Goal: Contribute content: Add original content to the website for others to see

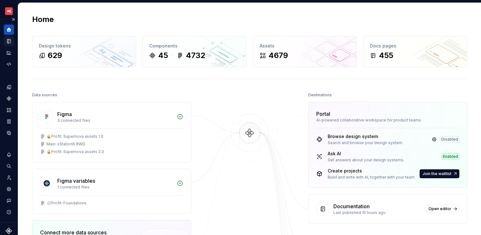
click at [8, 42] on icon "Documentation" at bounding box center [9, 41] width 3 height 4
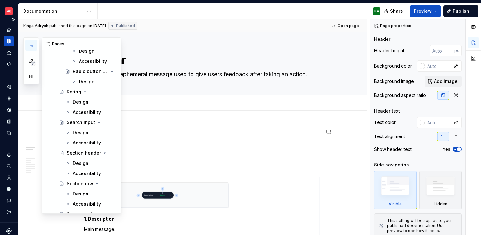
scroll to position [2413, 0]
click at [82, 134] on div "Design" at bounding box center [81, 132] width 16 height 6
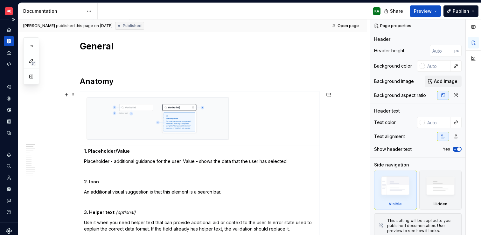
scroll to position [116, 0]
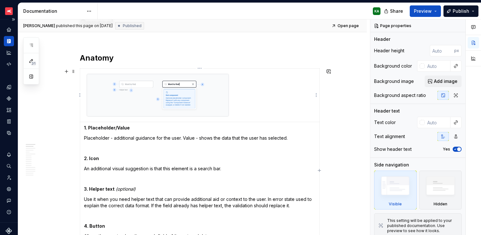
click at [217, 106] on img at bounding box center [158, 95] width 142 height 42
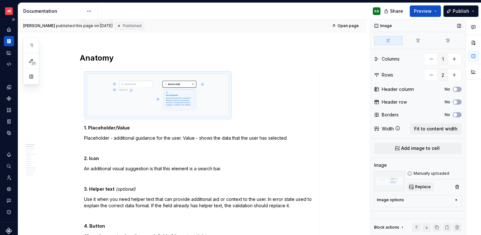
click at [425, 186] on span "Replace" at bounding box center [424, 186] width 16 height 5
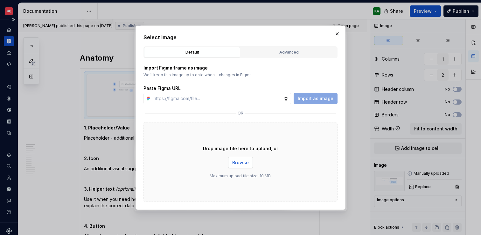
click at [246, 159] on span "Browse" at bounding box center [240, 162] width 17 height 6
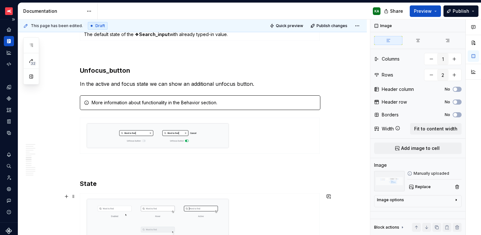
scroll to position [658, 0]
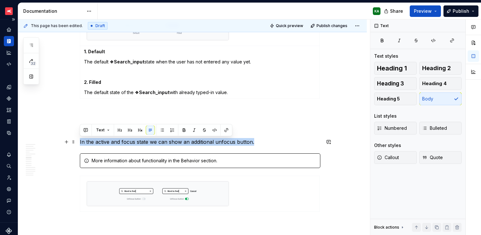
drag, startPoint x: 80, startPoint y: 142, endPoint x: 253, endPoint y: 140, distance: 173.2
click at [253, 140] on p "In the active and focus state we can show an additional unfocus button." at bounding box center [200, 142] width 241 height 8
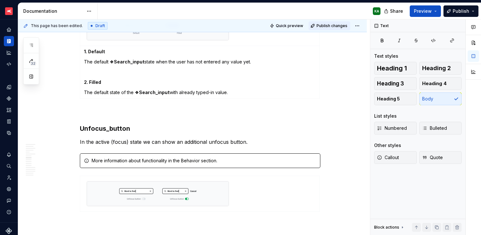
click at [330, 27] on span "Publish changes" at bounding box center [332, 25] width 31 height 5
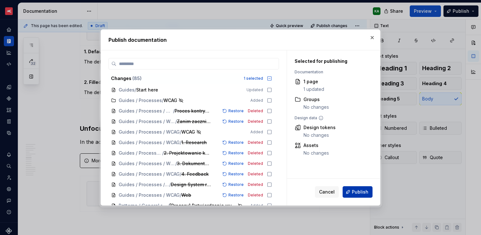
click at [370, 194] on button "Publish" at bounding box center [358, 191] width 30 height 11
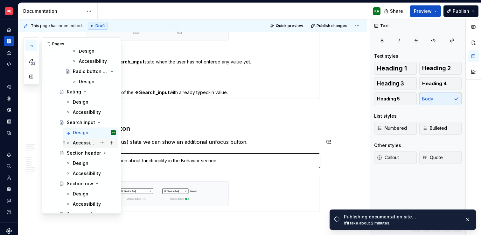
click at [83, 142] on div "Accessibility" at bounding box center [85, 142] width 24 height 6
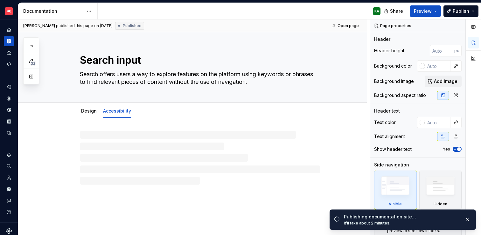
type textarea "*"
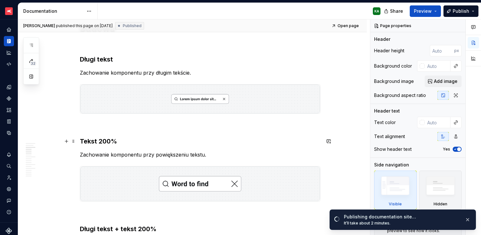
scroll to position [406, 0]
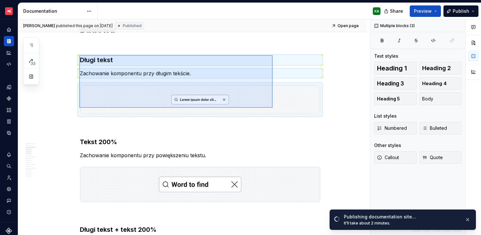
drag, startPoint x: 79, startPoint y: 55, endPoint x: 273, endPoint y: 108, distance: 200.6
click at [273, 108] on div "[PERSON_NAME] published this page on [DATE] Published Open page Search input Se…" at bounding box center [194, 127] width 352 height 216
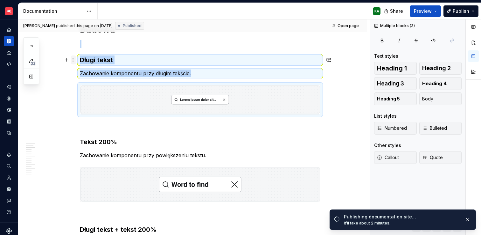
click at [75, 59] on span at bounding box center [73, 59] width 5 height 9
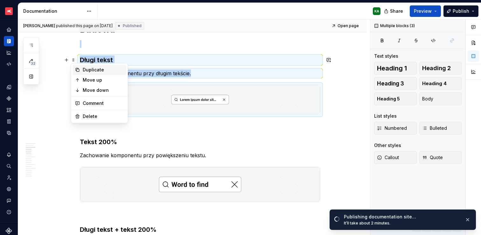
click at [81, 70] on div "Duplicate" at bounding box center [100, 70] width 54 height 10
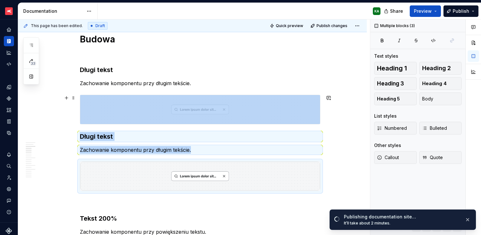
scroll to position [395, 0]
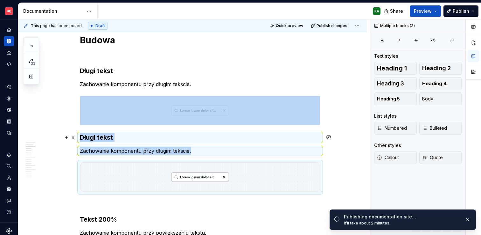
click at [81, 137] on h3 "Długi tekst" at bounding box center [200, 137] width 241 height 9
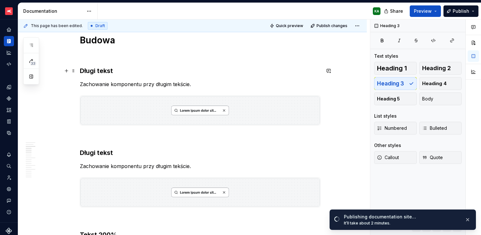
click at [93, 71] on h3 "Długi tekst" at bounding box center [200, 70] width 241 height 9
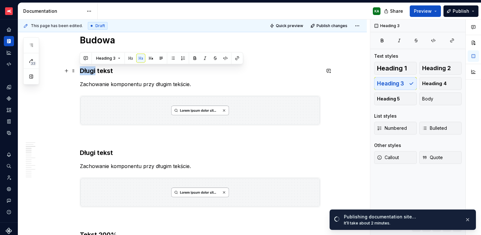
click at [93, 71] on h3 "Długi tekst" at bounding box center [200, 70] width 241 height 9
drag, startPoint x: 80, startPoint y: 70, endPoint x: 114, endPoint y: 71, distance: 34.1
click at [114, 71] on h3 "Długi tekst" at bounding box center [200, 70] width 241 height 9
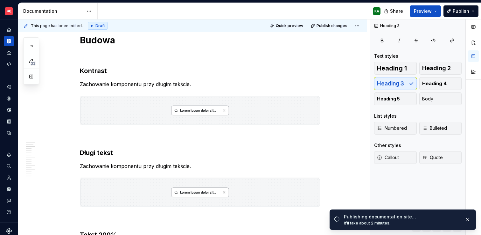
click at [130, 83] on p "Zachowanie komponentu przy długim tekście." at bounding box center [200, 84] width 241 height 8
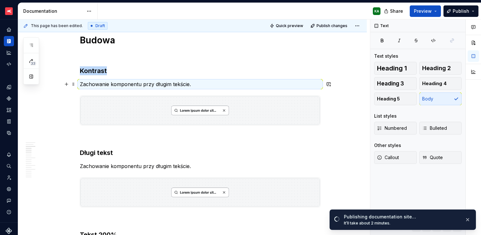
click at [130, 84] on p "Zachowanie komponentu przy długim tekście." at bounding box center [200, 84] width 241 height 8
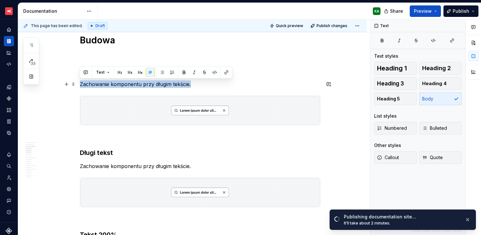
click at [130, 84] on p "Zachowanie komponentu przy długim tekście." at bounding box center [200, 84] width 241 height 8
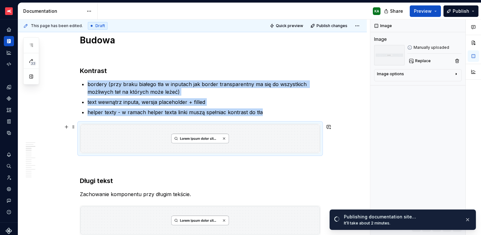
click at [245, 145] on img at bounding box center [200, 138] width 240 height 29
click at [418, 60] on span "Replace" at bounding box center [424, 60] width 16 height 5
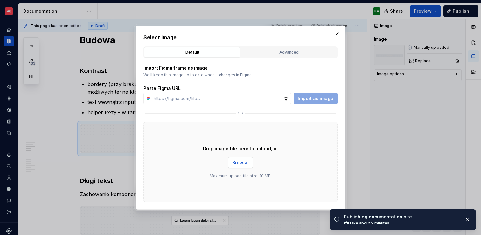
click at [250, 162] on button "Browse" at bounding box center [240, 162] width 25 height 11
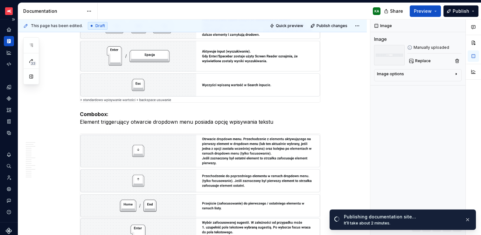
scroll to position [1356, 0]
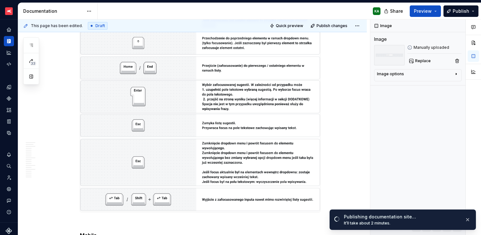
click at [108, 127] on img at bounding box center [200, 104] width 240 height 216
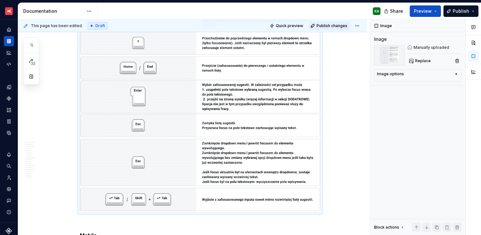
click at [330, 26] on span "Publish changes" at bounding box center [332, 25] width 31 height 5
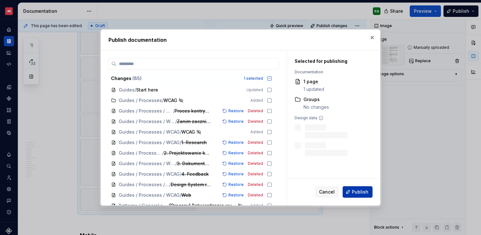
click at [351, 190] on button "Publish" at bounding box center [358, 191] width 30 height 11
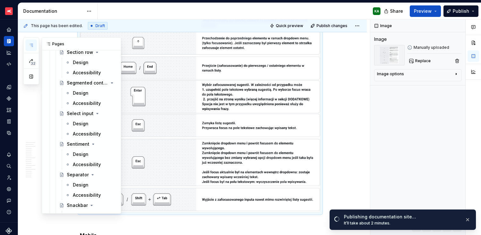
scroll to position [2546, 0]
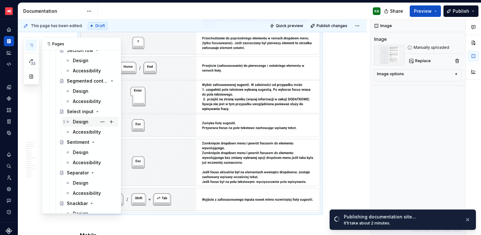
click at [78, 123] on div "Design" at bounding box center [81, 121] width 16 height 6
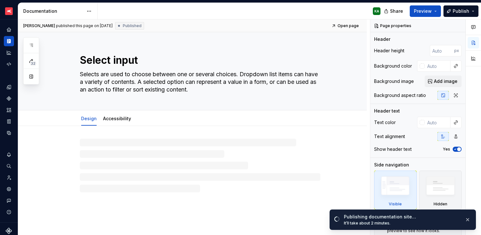
type textarea "*"
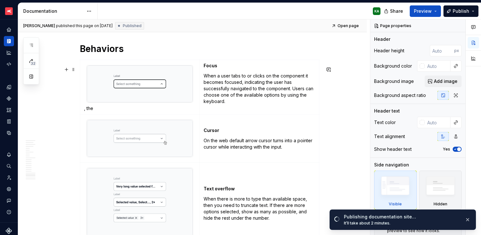
scroll to position [2144, 0]
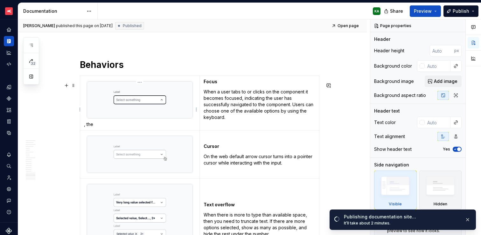
click at [167, 127] on p ", the" at bounding box center [140, 124] width 112 height 6
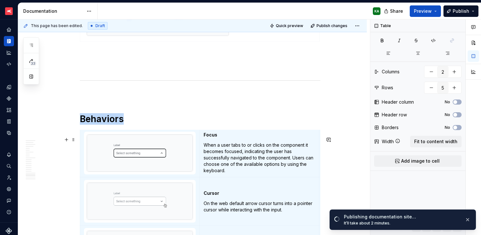
scroll to position [3, 0]
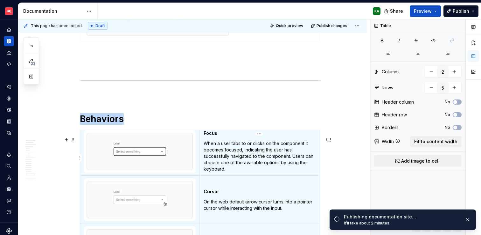
click at [230, 152] on p "When a user tabs to or clicks on the component it becomes focused, indicating t…" at bounding box center [260, 156] width 112 height 32
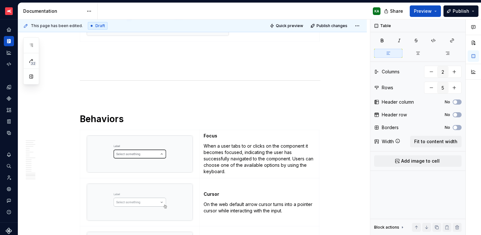
click at [327, 19] on div "KA" at bounding box center [242, 11] width 288 height 17
click at [327, 24] on span "Publish changes" at bounding box center [332, 25] width 31 height 5
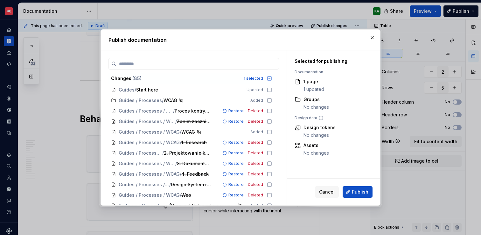
click at [353, 193] on span "Publish" at bounding box center [360, 192] width 17 height 6
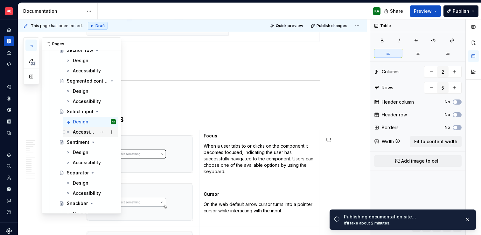
click at [86, 133] on div "Accessibility" at bounding box center [85, 132] width 24 height 6
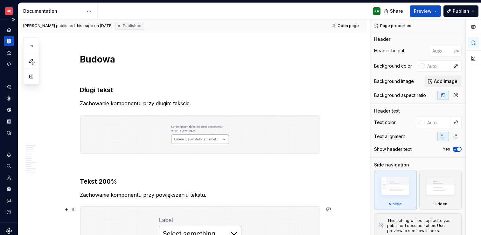
scroll to position [591, 0]
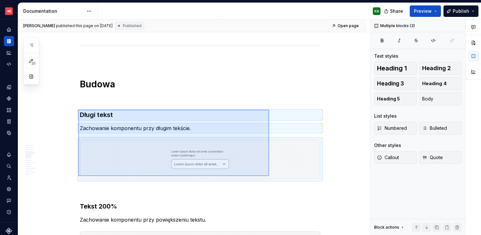
drag, startPoint x: 79, startPoint y: 110, endPoint x: 269, endPoint y: 176, distance: 201.8
click at [269, 176] on div "[PERSON_NAME] published this page on [DATE] Published Open page Select input Se…" at bounding box center [194, 127] width 352 height 216
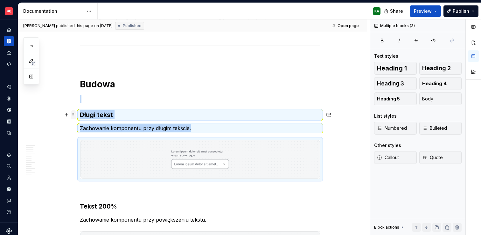
click at [75, 113] on span at bounding box center [73, 114] width 5 height 9
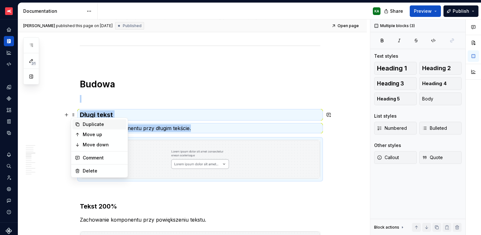
click at [86, 123] on div "Duplicate" at bounding box center [103, 124] width 41 height 6
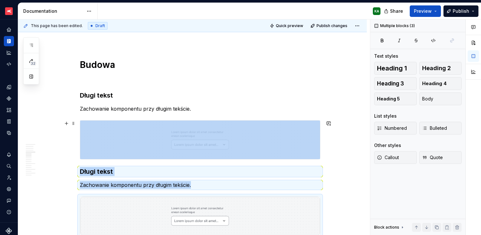
type textarea "*"
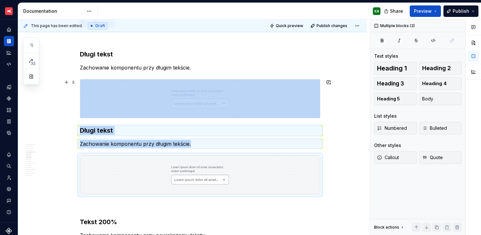
scroll to position [659, 0]
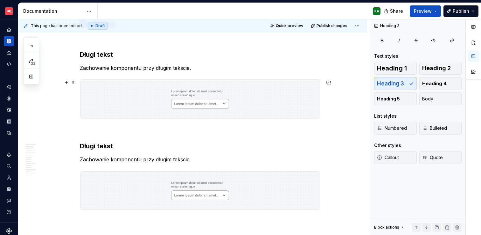
scroll to position [648, 0]
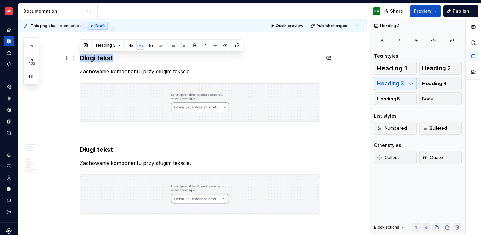
drag, startPoint x: 81, startPoint y: 57, endPoint x: 114, endPoint y: 59, distance: 32.6
click at [114, 59] on h3 "Długi tekst" at bounding box center [200, 57] width 241 height 9
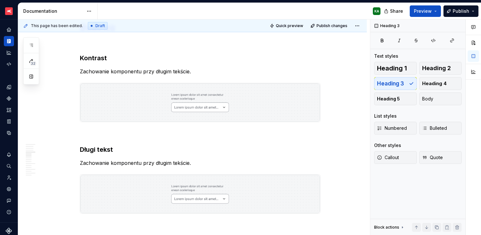
click at [97, 71] on p "Zachowanie komponentu przy długim tekście." at bounding box center [200, 72] width 241 height 8
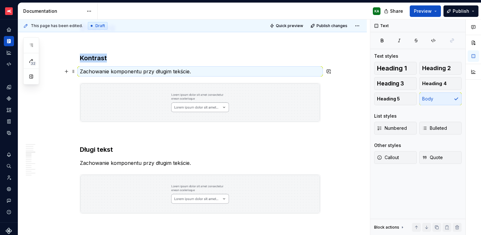
click at [97, 71] on p "Zachowanie komponentu przy długim tekście." at bounding box center [200, 72] width 241 height 8
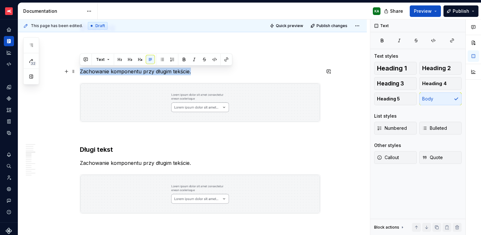
click at [97, 71] on p "Zachowanie komponentu przy długim tekście." at bounding box center [200, 72] width 241 height 8
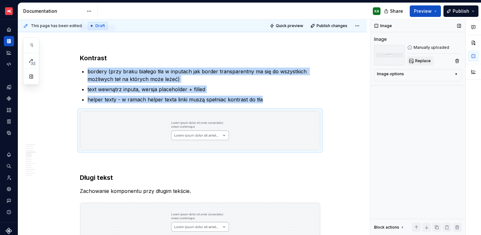
click at [421, 62] on span "Replace" at bounding box center [424, 60] width 16 height 5
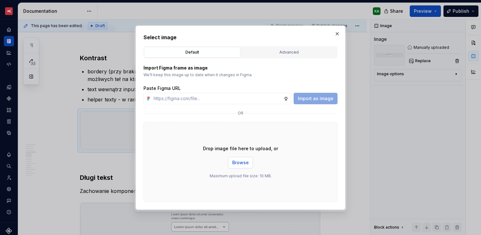
click at [241, 160] on span "Browse" at bounding box center [240, 162] width 17 height 6
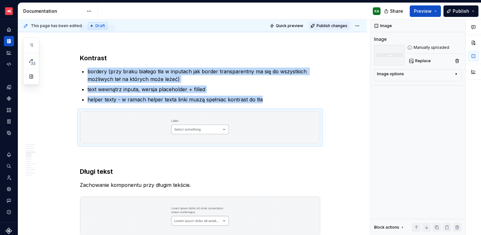
click at [328, 25] on span "Publish changes" at bounding box center [332, 25] width 31 height 5
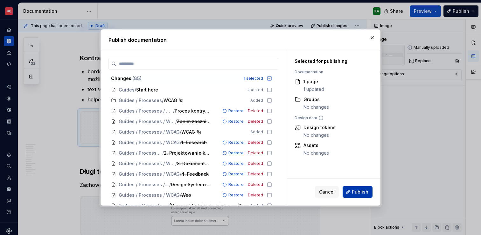
click at [361, 189] on span "Publish" at bounding box center [360, 192] width 17 height 6
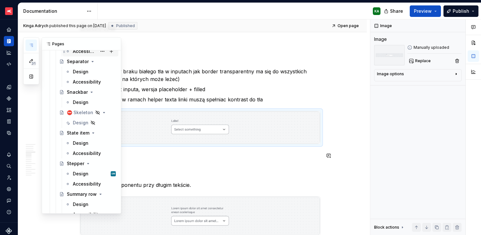
scroll to position [2690, 0]
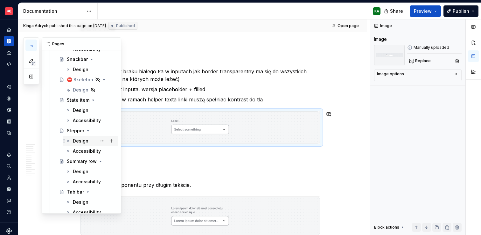
click at [82, 141] on div "Design" at bounding box center [81, 141] width 16 height 6
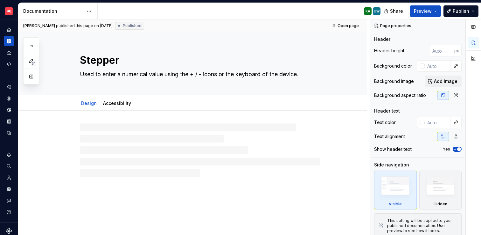
type textarea "*"
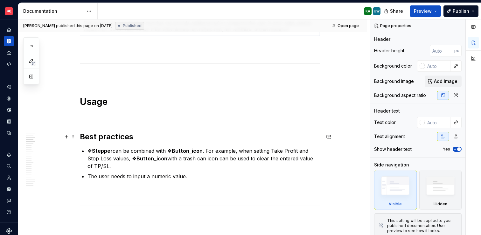
scroll to position [401, 0]
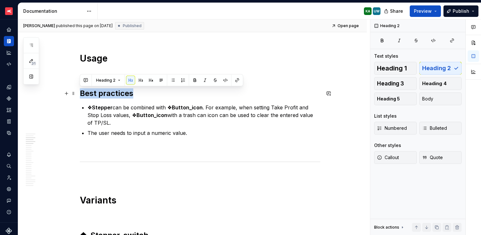
drag, startPoint x: 81, startPoint y: 94, endPoint x: 133, endPoint y: 95, distance: 51.6
click at [133, 95] on h2 "Best practices" at bounding box center [200, 93] width 241 height 10
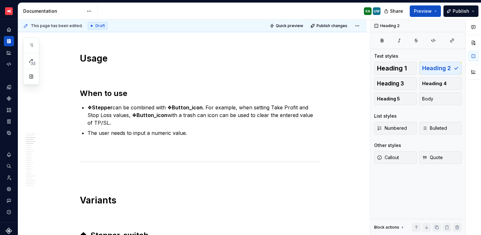
click at [178, 133] on p "The user needs to input a numeric value." at bounding box center [204, 133] width 233 height 8
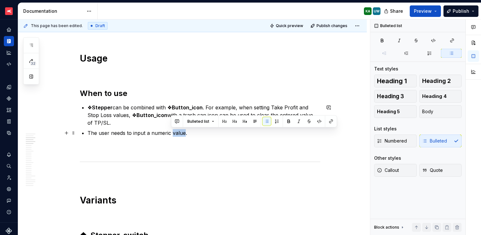
click at [178, 133] on p "The user needs to input a numeric value." at bounding box center [204, 133] width 233 height 8
click at [190, 132] on p "The user needs to input a numeric value." at bounding box center [204, 133] width 233 height 8
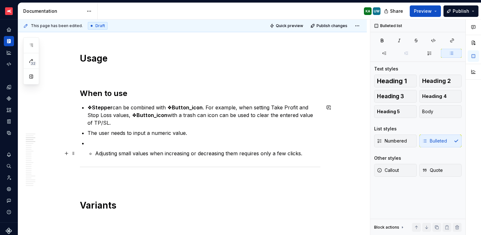
click at [96, 151] on p "Adjusting small values when increasing or decreasing them requires only a few c…" at bounding box center [207, 153] width 225 height 8
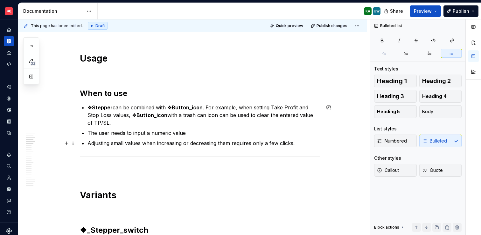
click at [302, 146] on p "Adjusting small values when increasing or decreasing them requires only a few c…" at bounding box center [204, 143] width 233 height 8
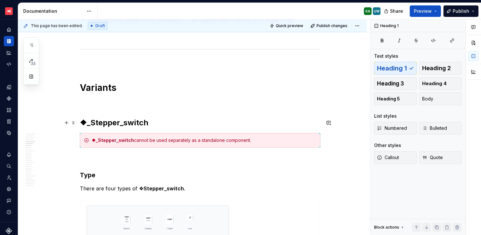
scroll to position [532, 0]
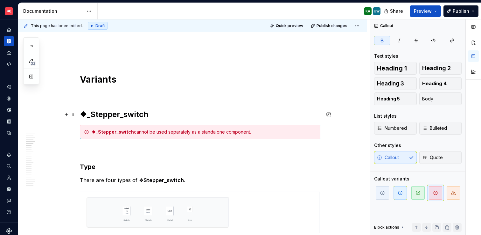
click at [156, 115] on h2 "❖_Stepper_switch" at bounding box center [200, 114] width 241 height 10
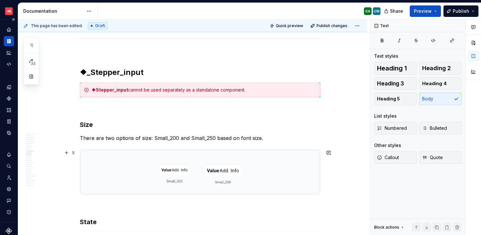
scroll to position [1099, 0]
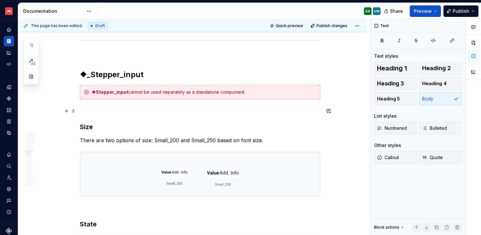
click at [94, 110] on p at bounding box center [200, 111] width 241 height 8
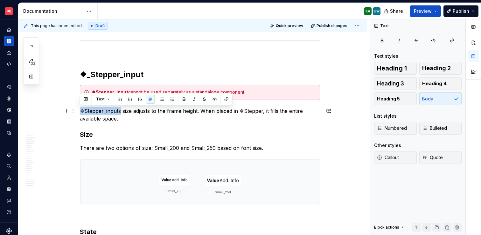
drag, startPoint x: 119, startPoint y: 109, endPoint x: 80, endPoint y: 110, distance: 38.9
click at [80, 110] on p "❖Stepper_inputs size adjusts to the frame height. When placed in ❖Stepper, it f…" at bounding box center [200, 114] width 241 height 15
click at [185, 96] on button "button" at bounding box center [184, 99] width 9 height 9
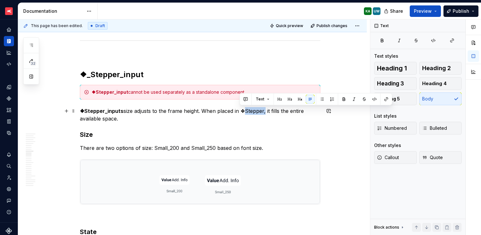
drag, startPoint x: 240, startPoint y: 112, endPoint x: 263, endPoint y: 111, distance: 22.6
click at [263, 111] on p "❖Stepper_inputs size adjusts to the frame height. When placed in ❖Stepper, it f…" at bounding box center [200, 114] width 241 height 15
click at [344, 98] on button "button" at bounding box center [344, 99] width 9 height 9
click at [136, 118] on p "❖Stepper_inputs size adjusts to the frame height. When placed in ❖Stepper , it …" at bounding box center [200, 114] width 241 height 15
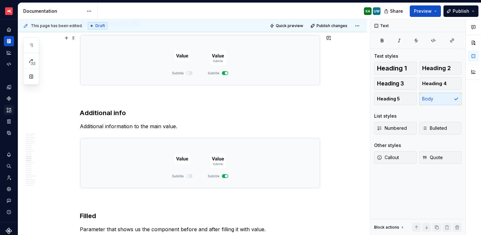
scroll to position [1529, 0]
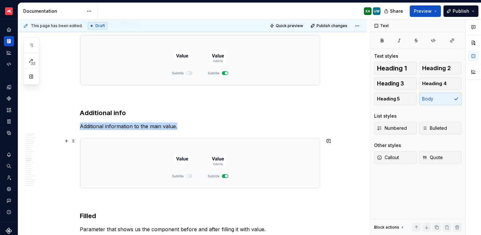
click at [271, 161] on img at bounding box center [200, 163] width 240 height 50
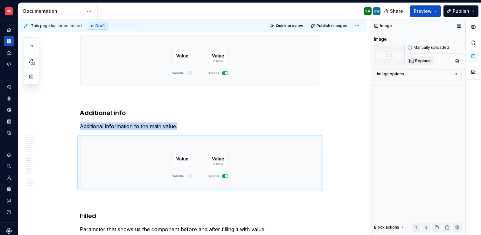
click at [421, 61] on span "Replace" at bounding box center [424, 60] width 16 height 5
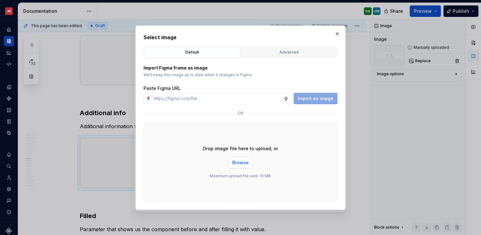
click at [246, 163] on span "Browse" at bounding box center [240, 162] width 17 height 6
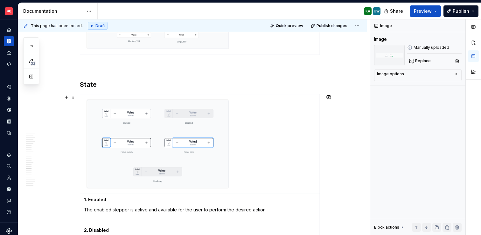
scroll to position [2071, 0]
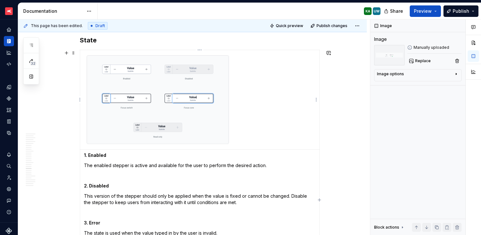
click at [195, 121] on img at bounding box center [158, 99] width 142 height 88
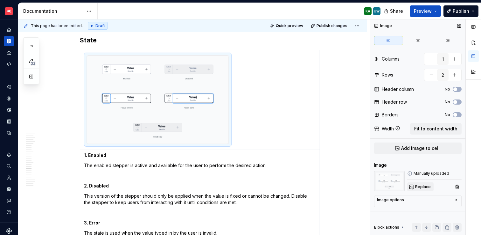
click at [423, 186] on span "Replace" at bounding box center [424, 186] width 16 height 5
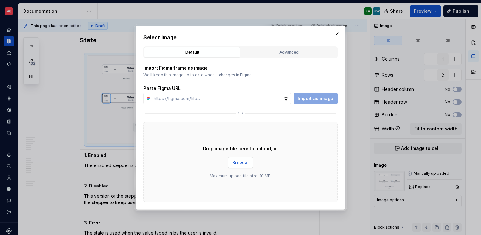
click at [247, 163] on span "Browse" at bounding box center [240, 162] width 17 height 6
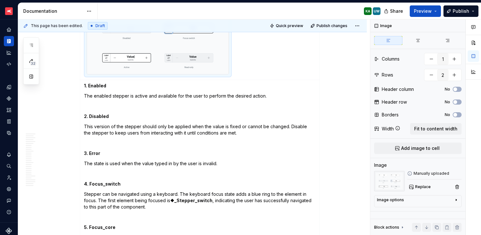
scroll to position [2152, 0]
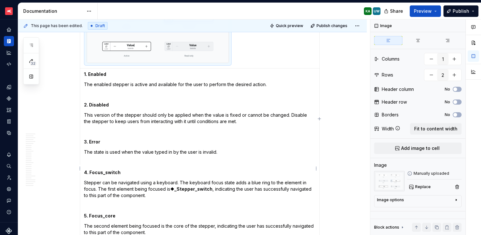
click at [96, 105] on strong "2. Disabled" at bounding box center [96, 104] width 25 height 5
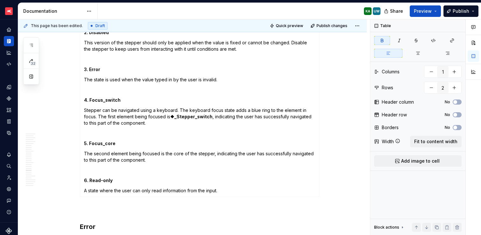
scroll to position [2222, 0]
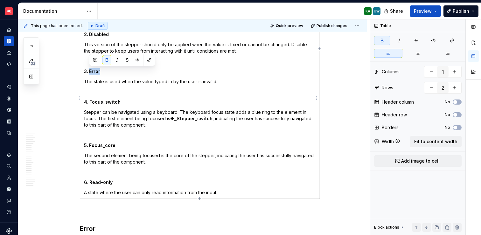
drag, startPoint x: 89, startPoint y: 70, endPoint x: 101, endPoint y: 70, distance: 11.8
click at [101, 70] on p "3. Error" at bounding box center [200, 71] width 232 height 6
click at [119, 81] on p "The state is used when the value typed in by the user is invalid." at bounding box center [200, 81] width 232 height 6
click at [98, 81] on p "The state is used when the value typed in by the user is invalid." at bounding box center [200, 81] width 232 height 6
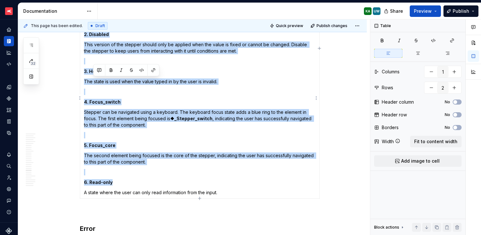
click at [98, 81] on p "The state is used when the value typed in by the user is invalid." at bounding box center [200, 81] width 232 height 6
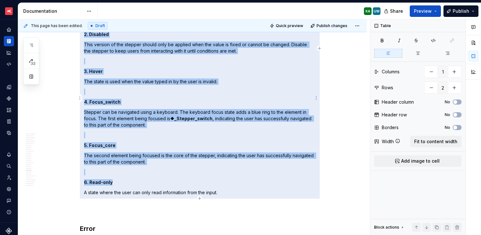
click at [98, 81] on p "The state is used when the value typed in by the user is invalid." at bounding box center [200, 81] width 232 height 6
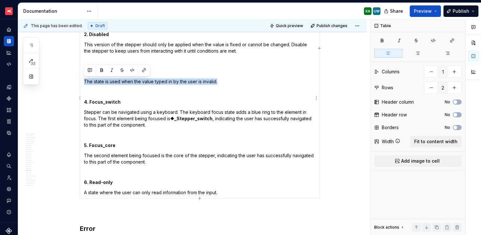
drag, startPoint x: 84, startPoint y: 80, endPoint x: 218, endPoint y: 79, distance: 134.7
click at [218, 79] on p "The state is used when the value typed in by the user is invalid." at bounding box center [200, 81] width 232 height 6
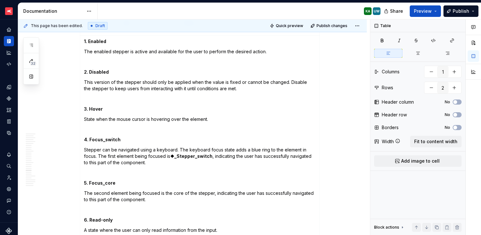
scroll to position [2174, 0]
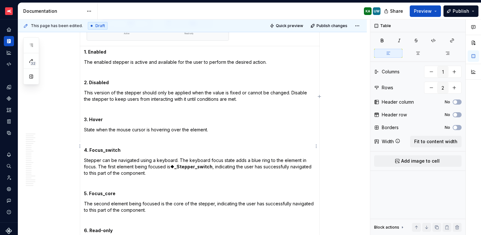
click at [86, 118] on strong "3. Hover" at bounding box center [93, 119] width 19 height 5
click at [83, 120] on td "1. Enabled The enabled stepper is active and available for the user to perform …" at bounding box center [200, 146] width 240 height 200
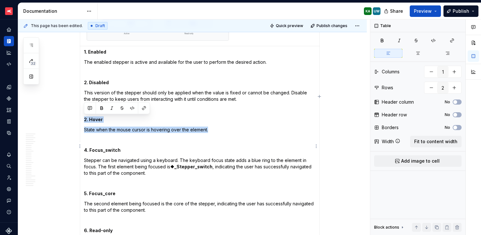
drag, startPoint x: 84, startPoint y: 119, endPoint x: 210, endPoint y: 127, distance: 125.7
click at [210, 127] on td "1. Enabled The enabled stepper is active and available for the user to perform …" at bounding box center [200, 146] width 240 height 200
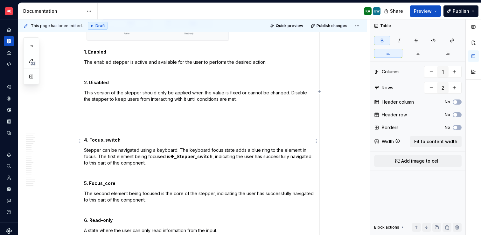
click at [85, 82] on strong "2. Disabled" at bounding box center [96, 82] width 25 height 5
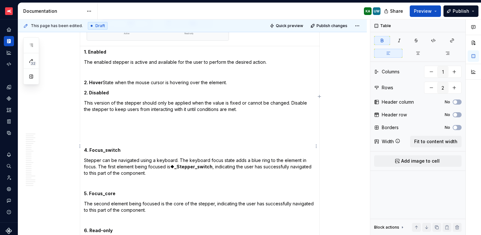
click at [103, 82] on p "2. Hover State when the mouse cursor is hovering over the element." at bounding box center [200, 82] width 232 height 6
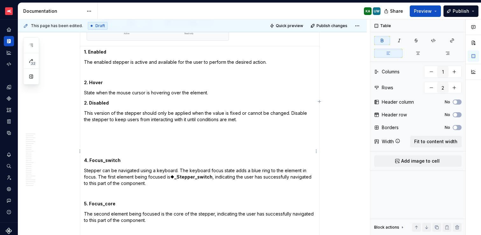
click at [84, 101] on strong "2. Disabled" at bounding box center [96, 102] width 25 height 5
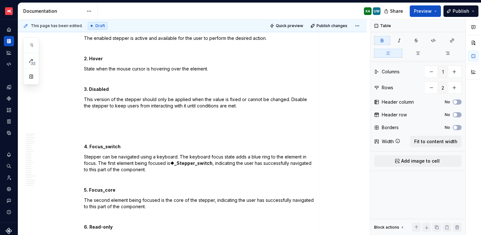
scroll to position [2202, 0]
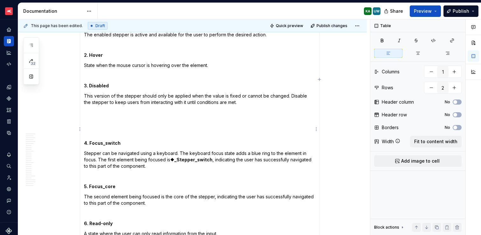
click at [98, 125] on p at bounding box center [200, 122] width 232 height 6
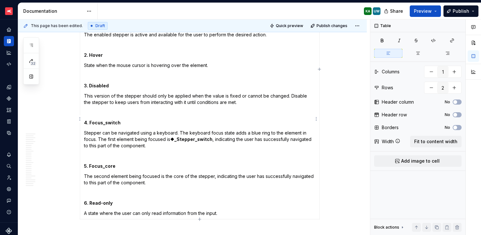
click at [109, 167] on strong "5. Focus_core" at bounding box center [100, 165] width 32 height 5
drag, startPoint x: 89, startPoint y: 165, endPoint x: 114, endPoint y: 165, distance: 24.2
click at [114, 165] on p "5. Focus_core" at bounding box center [200, 166] width 232 height 6
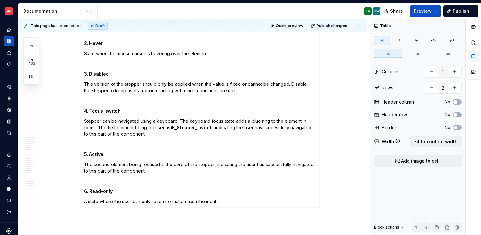
scroll to position [2214, 0]
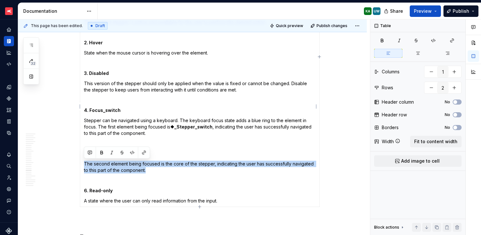
drag, startPoint x: 85, startPoint y: 162, endPoint x: 146, endPoint y: 168, distance: 61.4
click at [146, 168] on p "The second element being focused is the core of the stepper, indicating the use…" at bounding box center [200, 166] width 232 height 13
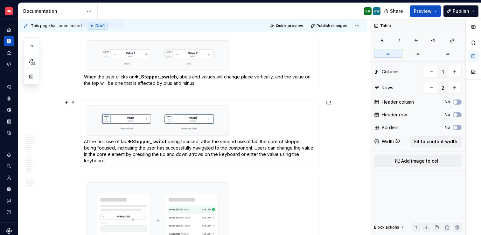
scroll to position [2776, 0]
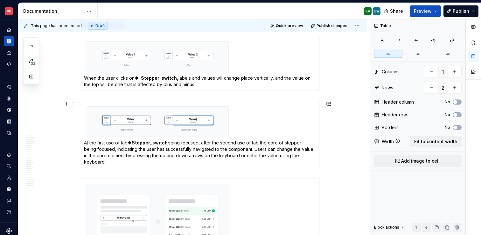
click at [222, 128] on img at bounding box center [158, 121] width 142 height 30
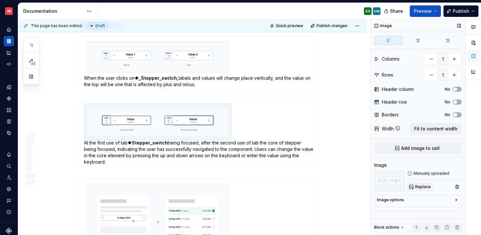
click at [424, 185] on span "Replace" at bounding box center [424, 186] width 16 height 5
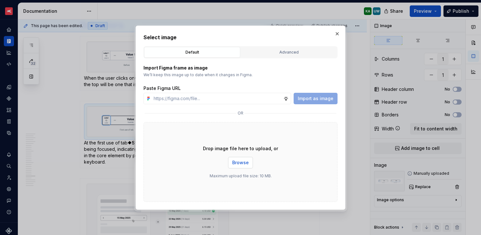
click at [241, 163] on span "Browse" at bounding box center [240, 162] width 17 height 6
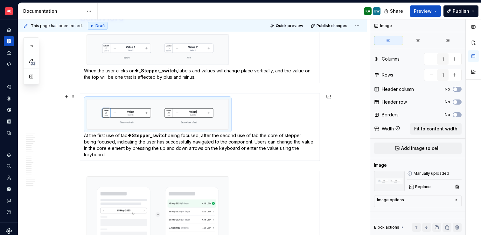
scroll to position [2797, 0]
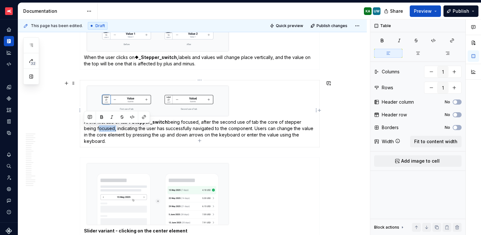
drag, startPoint x: 101, startPoint y: 128, endPoint x: 84, endPoint y: 127, distance: 16.3
click at [84, 127] on p "At the first use of tab ❖Stepper_switch being focused, after the second use of …" at bounding box center [200, 131] width 232 height 25
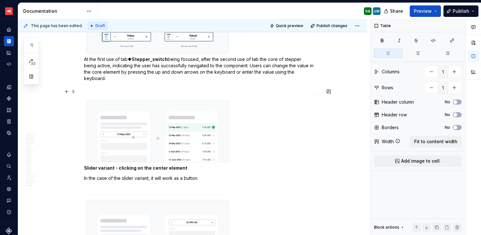
scroll to position [2846, 0]
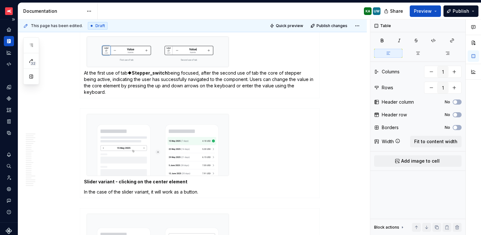
type textarea "*"
